Goal: Use online tool/utility: Utilize a website feature to perform a specific function

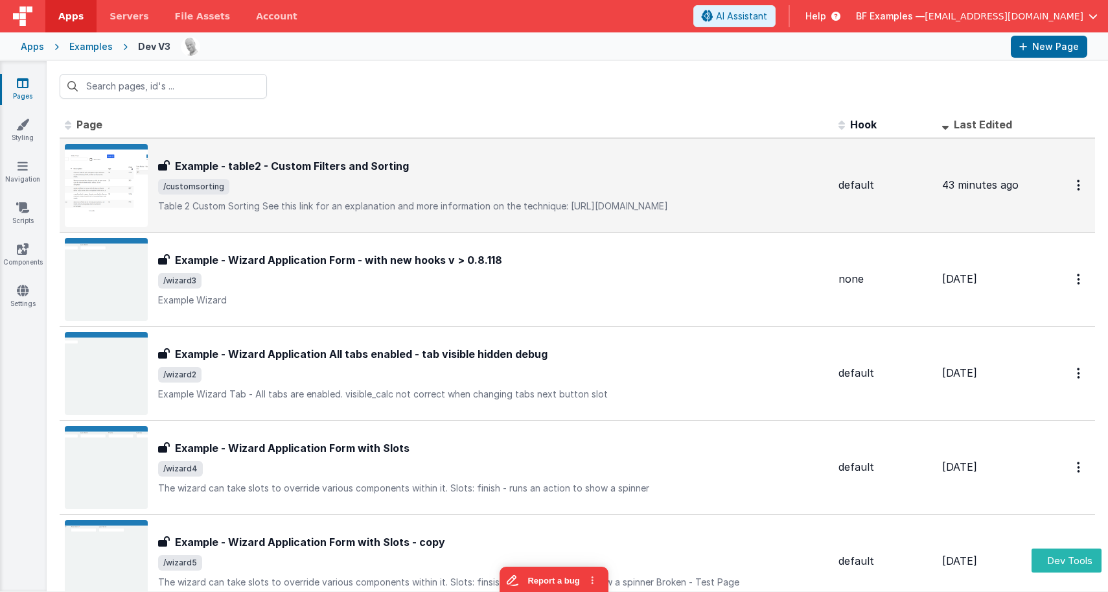
click at [346, 189] on div "Example - table2 - Custom Filters and Sorting Example - table2 - Custom Filters…" at bounding box center [493, 185] width 670 height 54
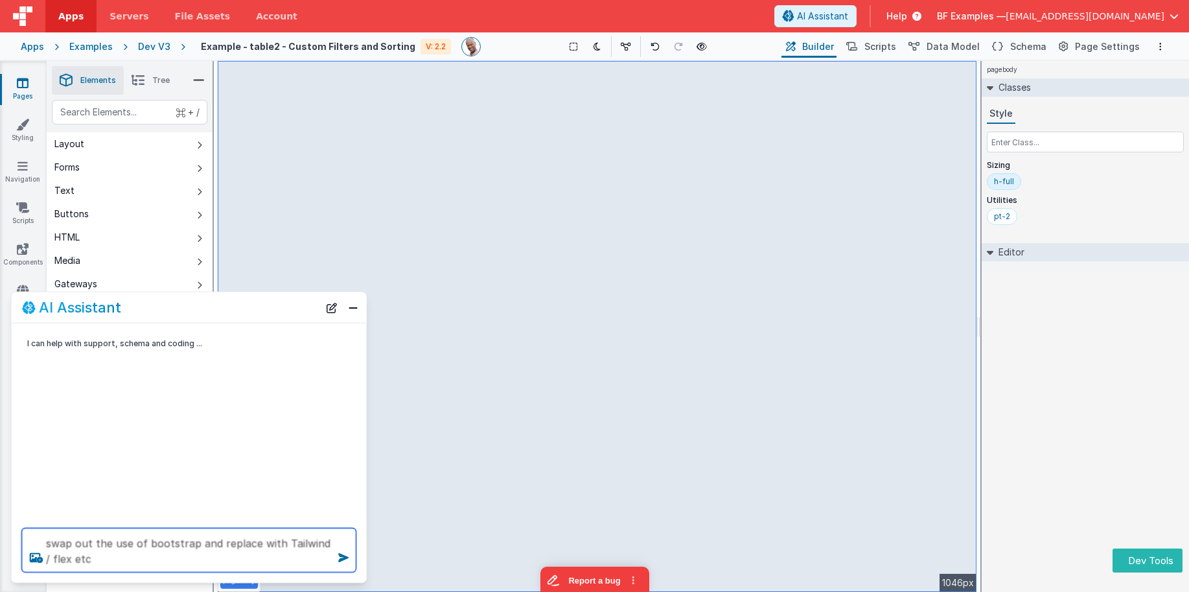
type textarea "swap out the use of bootstrap and replace with Tailwind / flex etc"
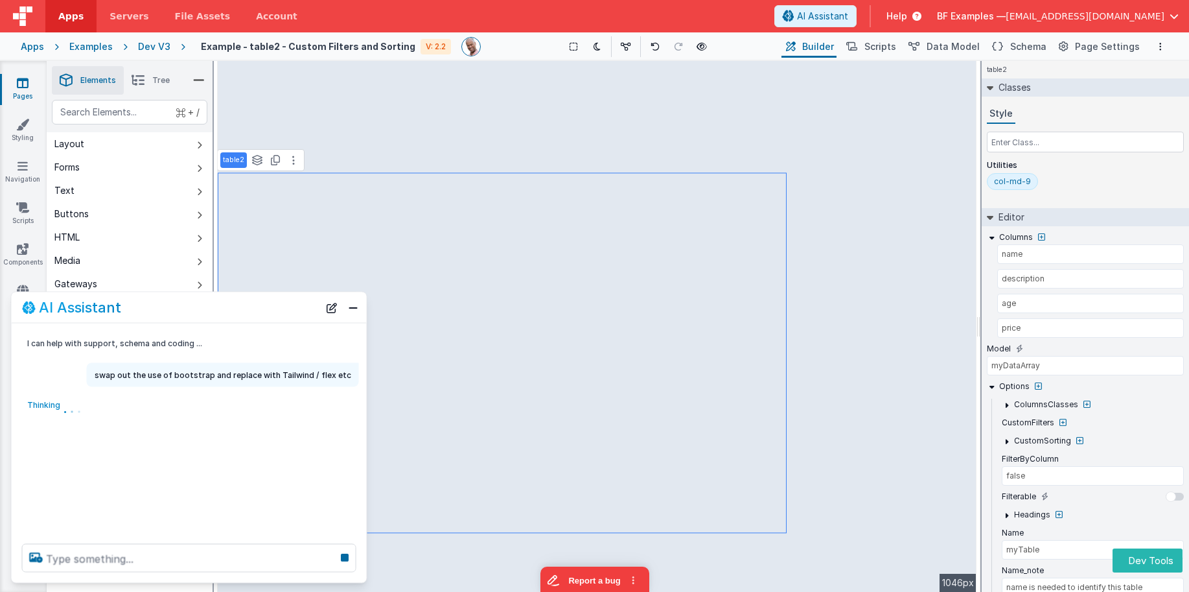
type input "Data Model - filteredData (~found set)"
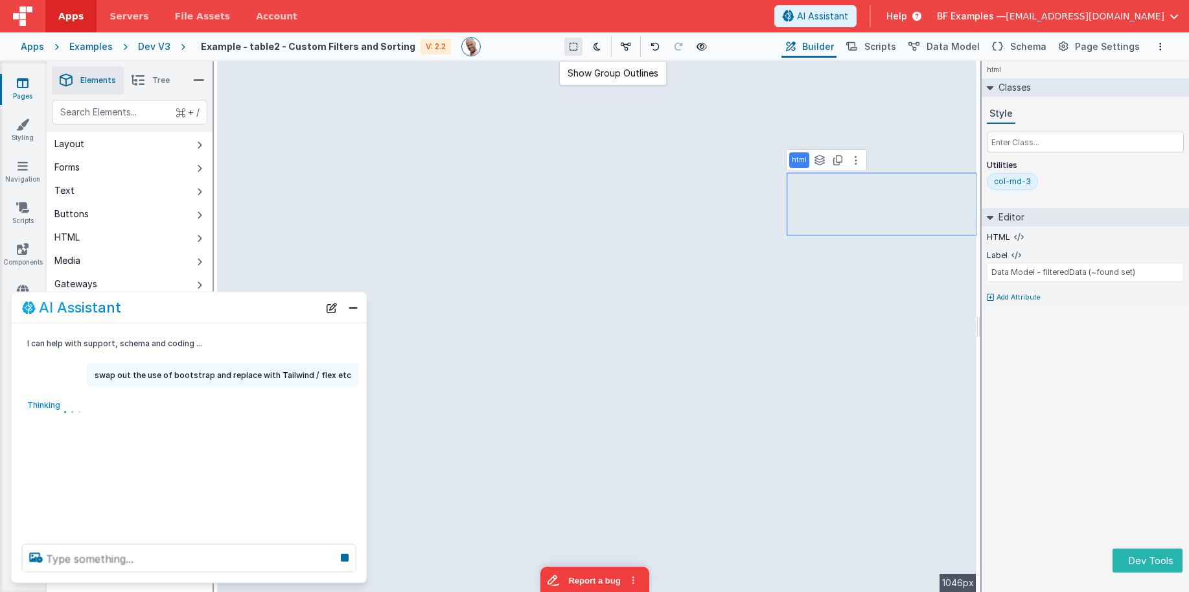
click at [572, 47] on icon at bounding box center [574, 46] width 8 height 9
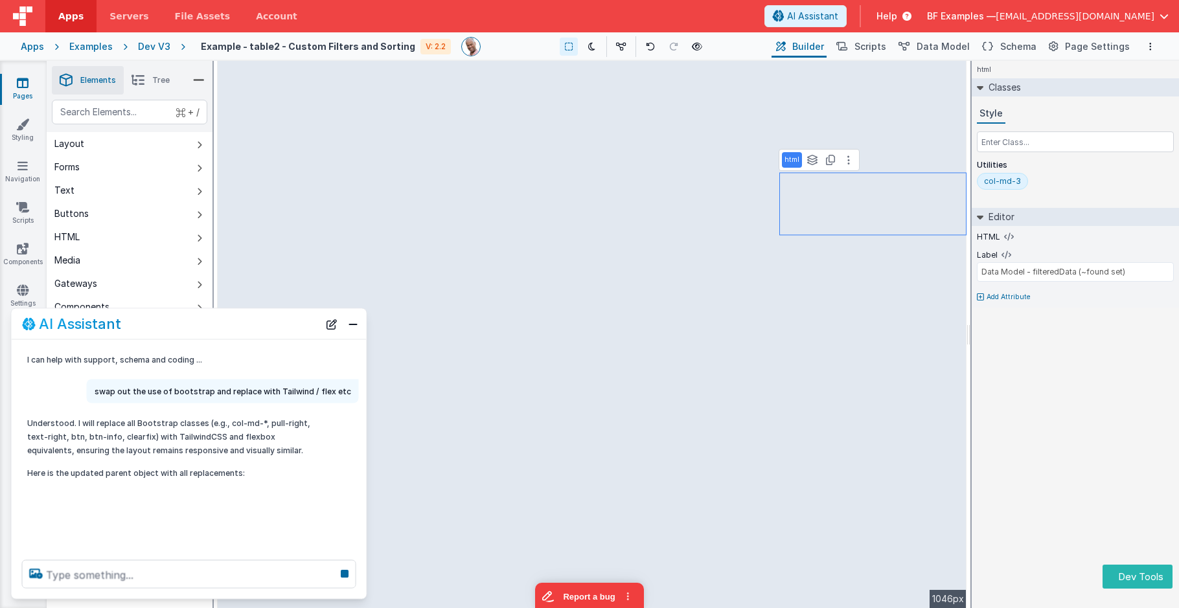
click at [238, 471] on p "Here is the updated parent object with all replacements:" at bounding box center [172, 474] width 290 height 14
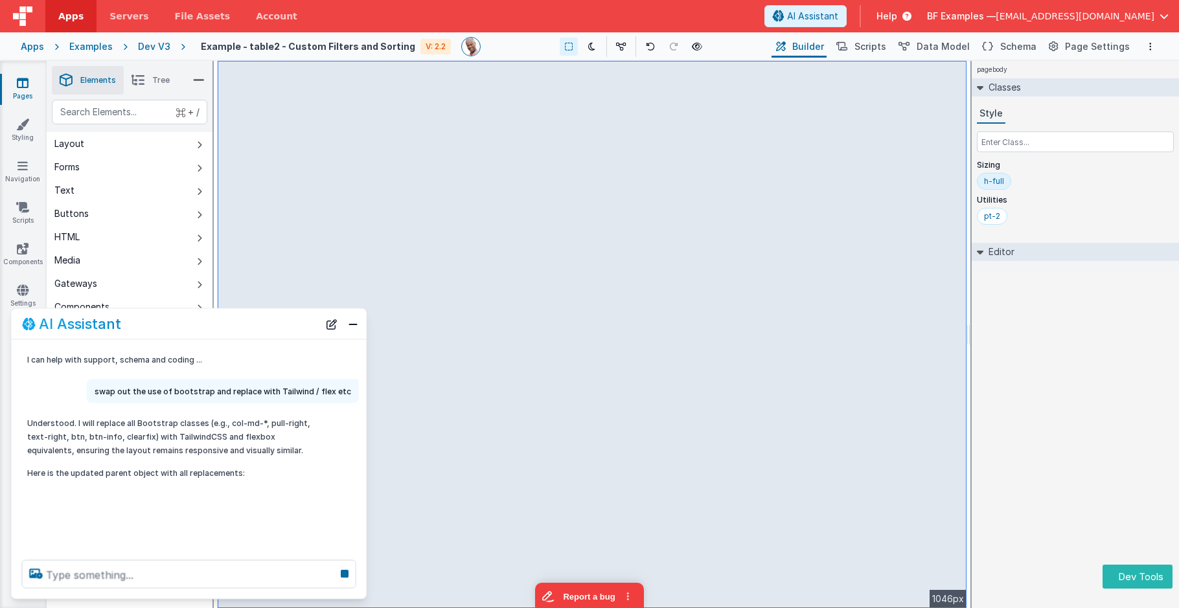
select select "newActionScript3"
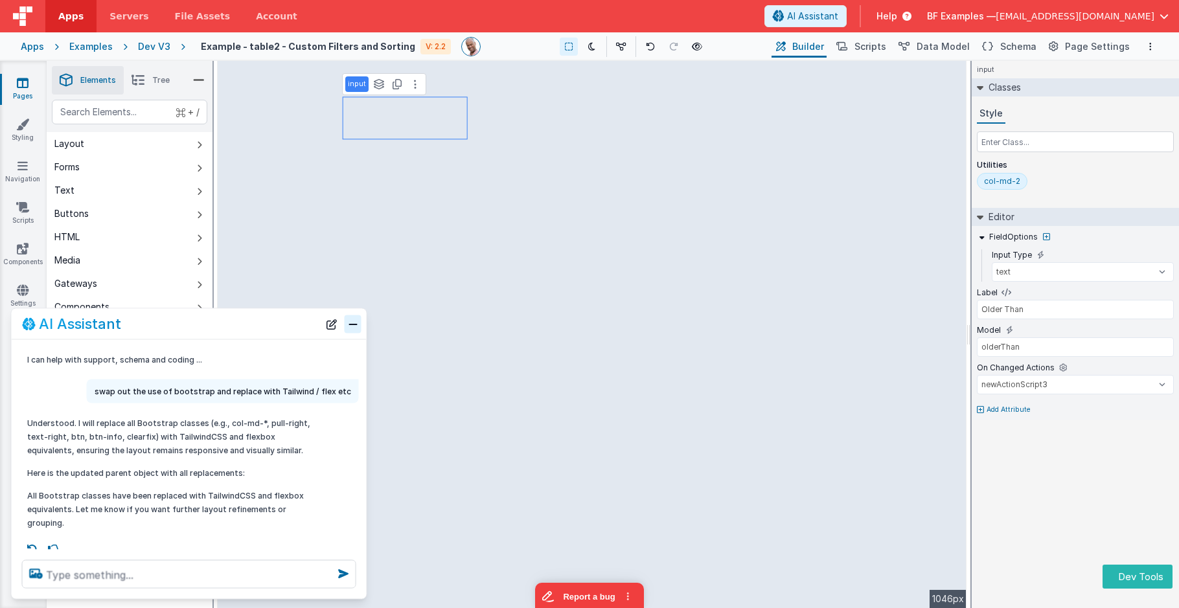
click at [351, 329] on button "Close" at bounding box center [353, 324] width 17 height 18
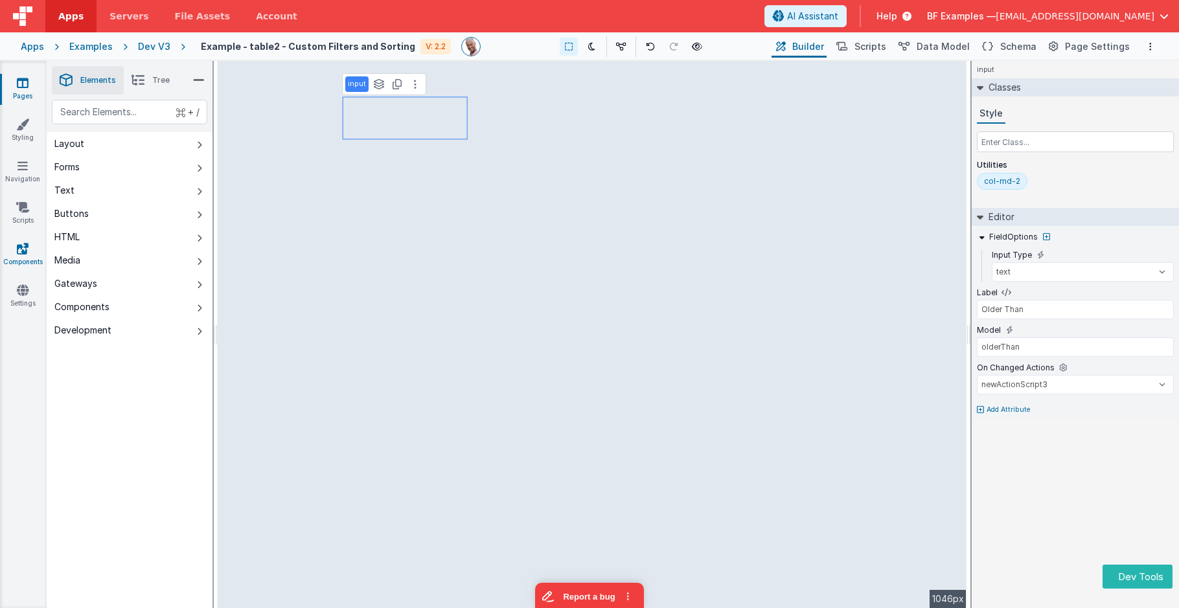
click at [25, 255] on icon at bounding box center [23, 248] width 12 height 13
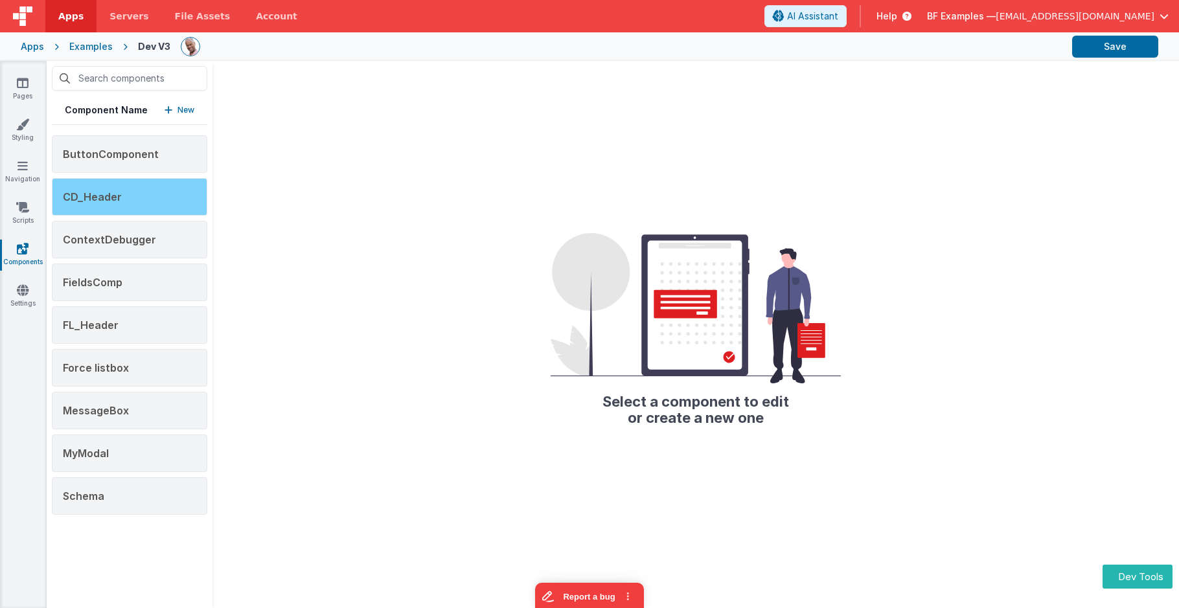
click at [128, 191] on div "CD_Header" at bounding box center [130, 197] width 156 height 38
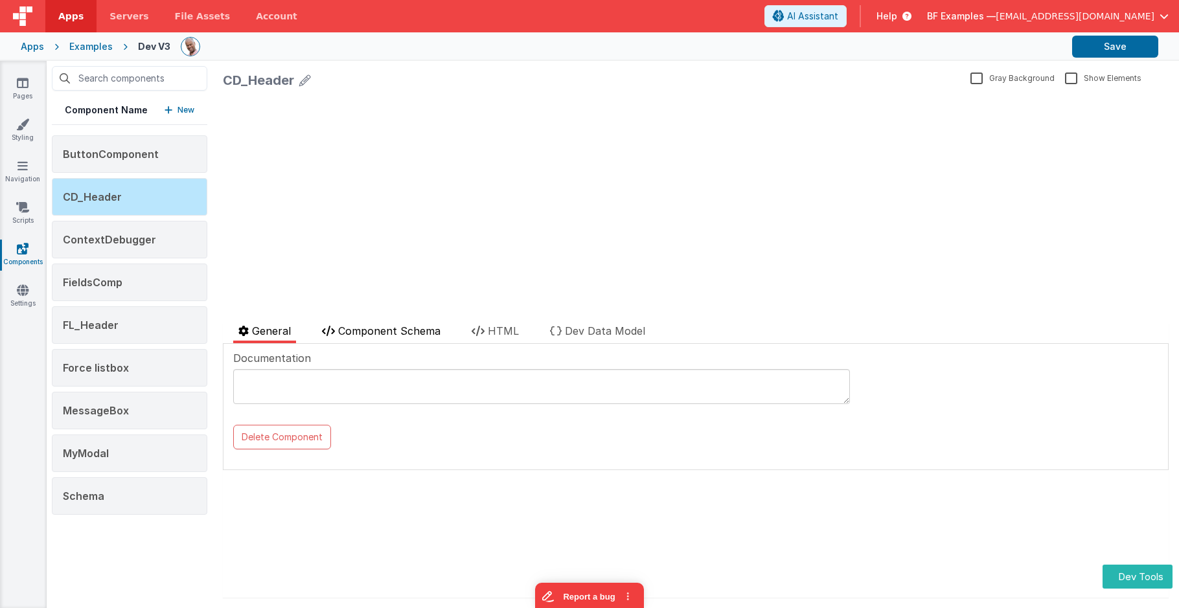
click at [325, 330] on icon at bounding box center [328, 331] width 13 height 10
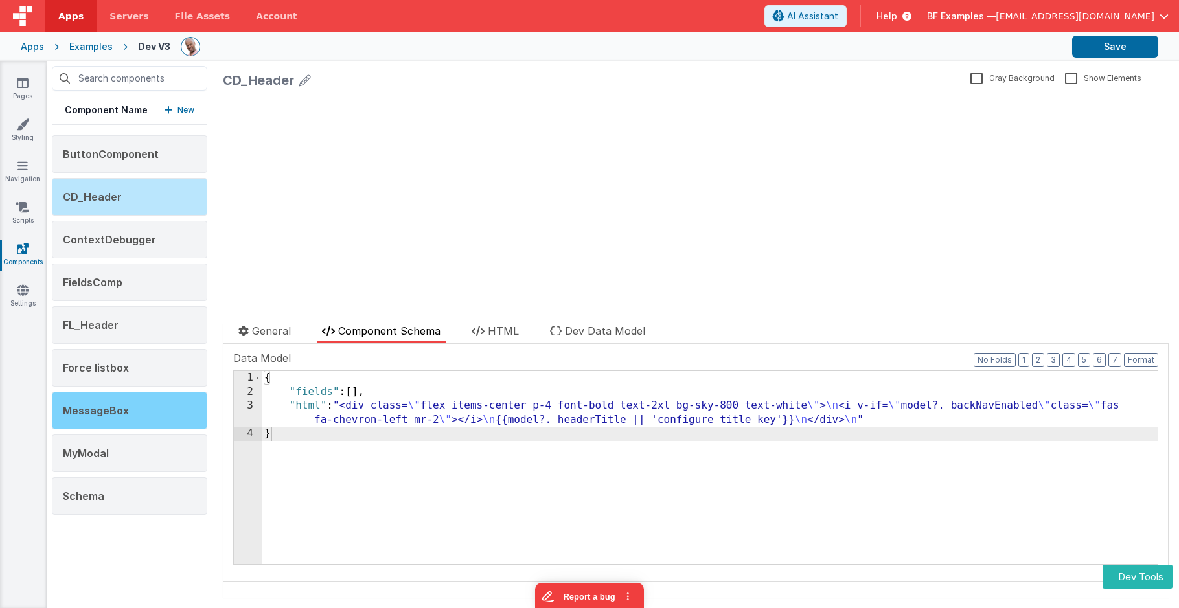
click at [173, 408] on div "MessageBox" at bounding box center [130, 411] width 156 height 38
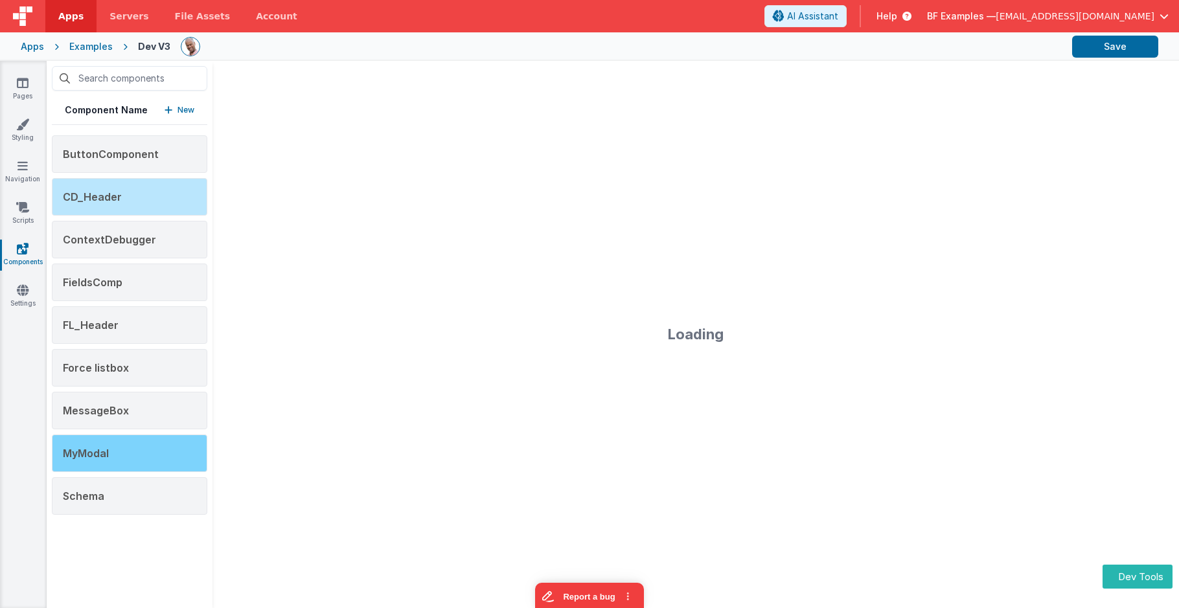
click at [165, 470] on div "MyModal" at bounding box center [130, 454] width 156 height 38
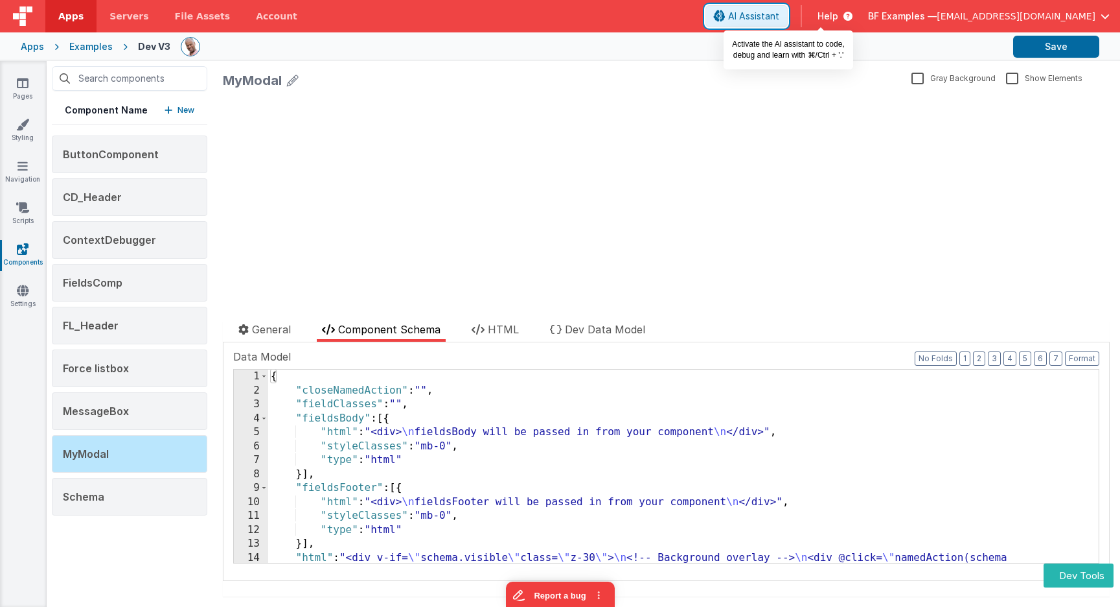
click at [780, 12] on span "AI Assistant" at bounding box center [753, 16] width 51 height 13
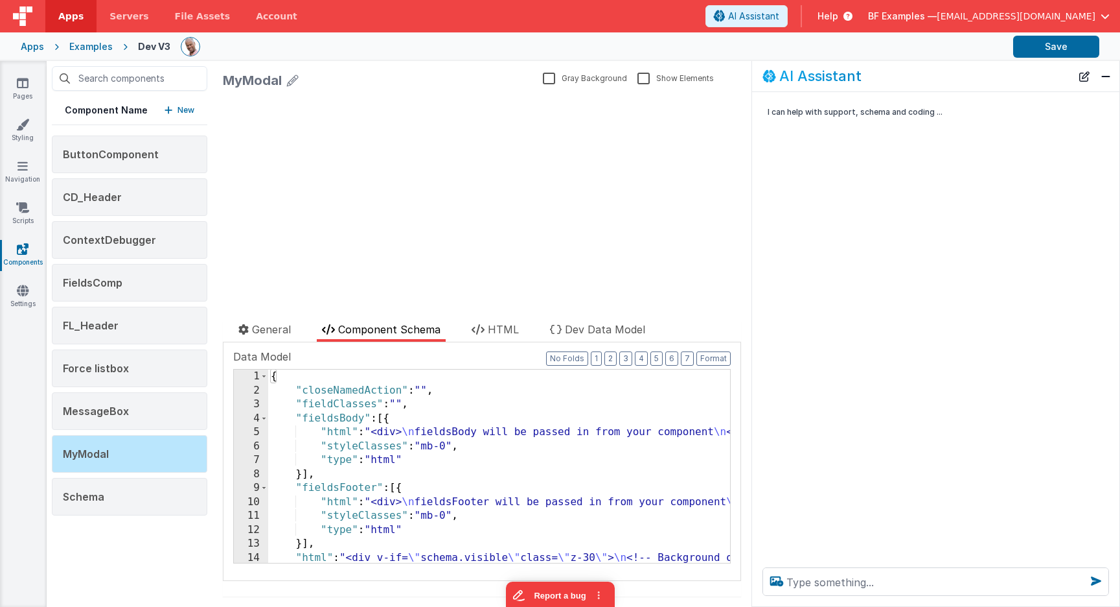
drag, startPoint x: 764, startPoint y: 146, endPoint x: 850, endPoint y: 86, distance: 104.6
click at [753, 146] on div "I can help with support, schema and coding ..." at bounding box center [935, 324] width 367 height 465
